Goal: Information Seeking & Learning: Learn about a topic

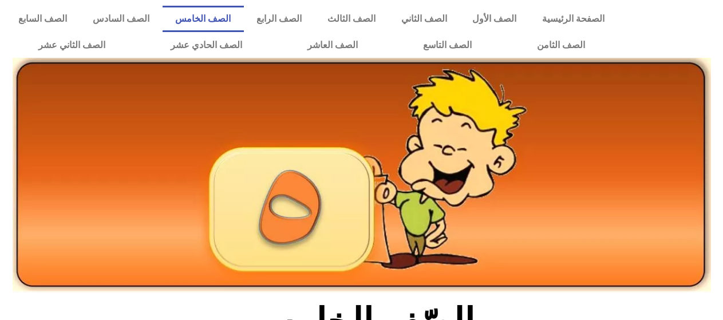
scroll to position [286, 0]
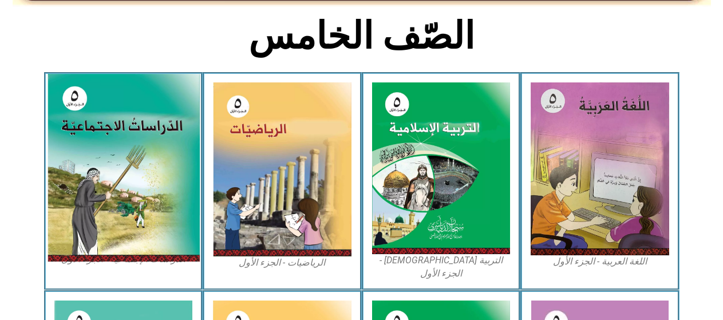
click at [112, 139] on img at bounding box center [123, 168] width 152 height 188
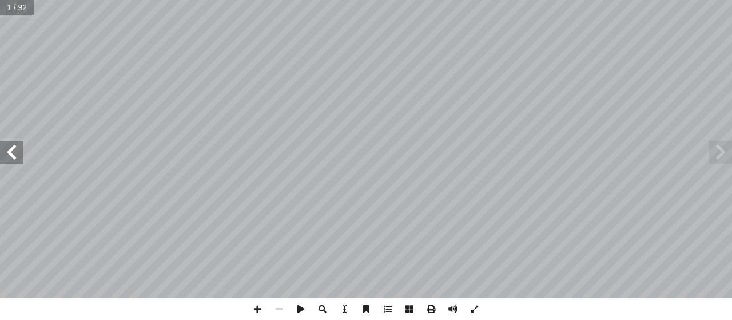
click at [21, 154] on span at bounding box center [11, 152] width 23 height 23
click at [6, 144] on span at bounding box center [11, 152] width 23 height 23
click at [5, 145] on span at bounding box center [11, 152] width 23 height 23
click at [9, 154] on span at bounding box center [11, 152] width 23 height 23
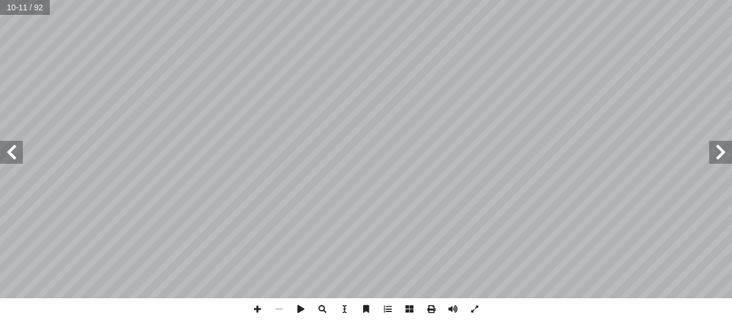
click at [5, 156] on span at bounding box center [11, 152] width 23 height 23
click at [249, 307] on span at bounding box center [258, 309] width 22 height 22
click at [0, 104] on html "الصفحة الرئيسية الصف الأول الصف الثاني الصف الثالث الصف الرابع الصف الخامس الصف…" at bounding box center [366, 52] width 732 height 104
click at [271, 308] on span at bounding box center [279, 309] width 22 height 22
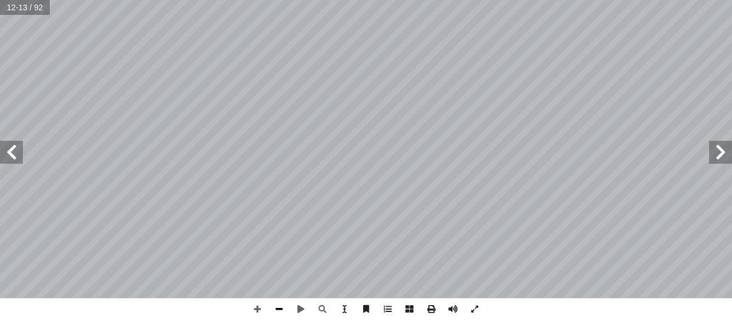
click at [275, 304] on span at bounding box center [279, 309] width 22 height 22
click at [13, 146] on span at bounding box center [11, 152] width 23 height 23
click at [260, 301] on span at bounding box center [258, 309] width 22 height 22
click at [275, 307] on span at bounding box center [279, 309] width 22 height 22
click at [11, 150] on span at bounding box center [11, 152] width 23 height 23
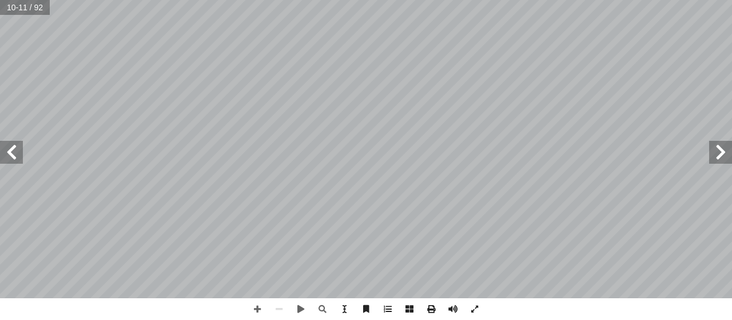
click at [11, 150] on span at bounding box center [11, 152] width 23 height 23
click at [260, 307] on span at bounding box center [258, 309] width 22 height 22
click at [276, 306] on span at bounding box center [279, 309] width 22 height 22
click at [7, 160] on span at bounding box center [11, 152] width 23 height 23
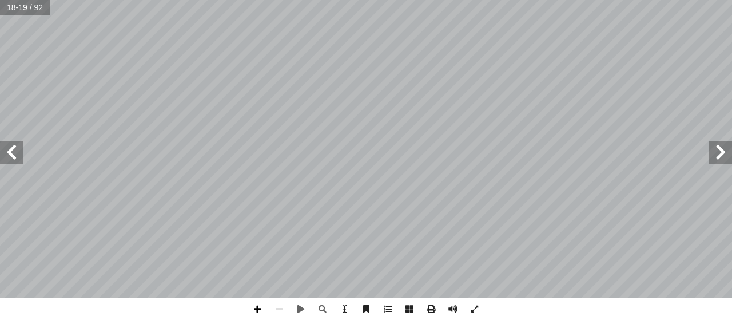
click at [249, 304] on span at bounding box center [258, 309] width 22 height 22
click at [249, 307] on span at bounding box center [258, 309] width 22 height 22
click at [248, 104] on html "الصفحة الرئيسية الصف الأول الصف الثاني الصف الثالث الصف الرابع الصف الخامس الصف…" at bounding box center [366, 52] width 732 height 104
click at [724, 162] on span at bounding box center [720, 152] width 23 height 23
click at [279, 302] on span at bounding box center [279, 309] width 22 height 22
